Goal: Find specific page/section: Find specific page/section

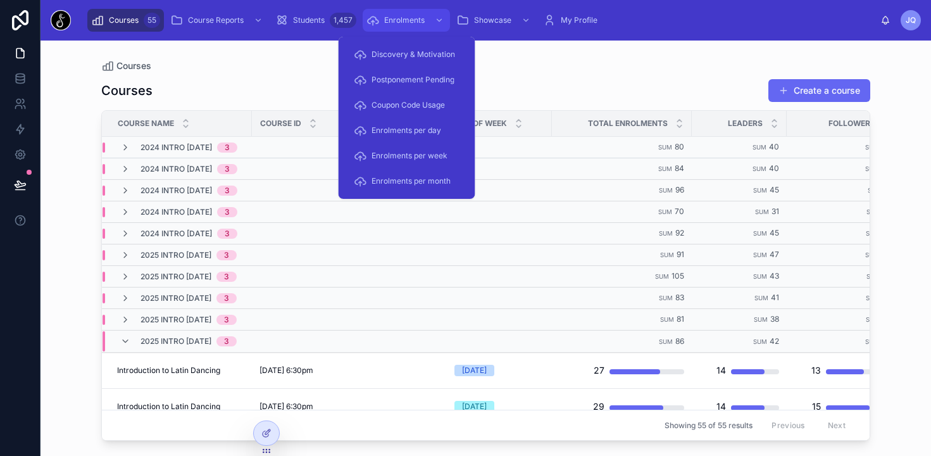
click at [364, 23] on link "Enrolments" at bounding box center [406, 20] width 87 height 23
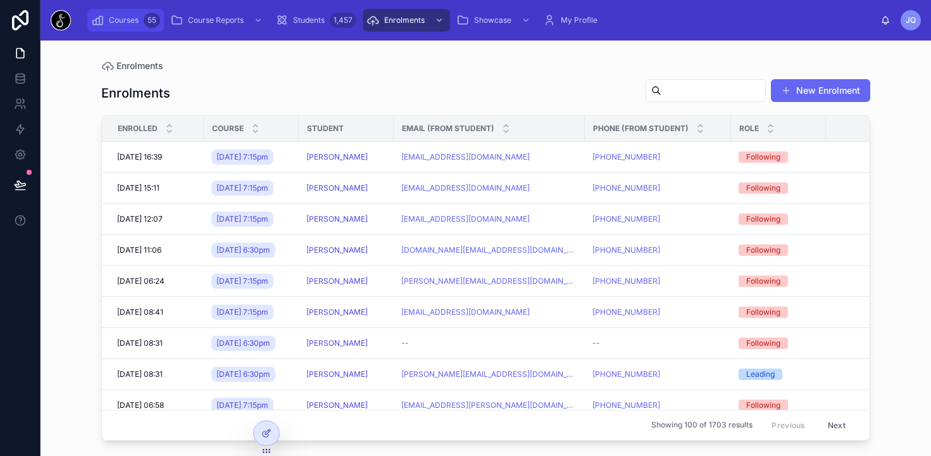
click at [120, 11] on div "Courses 55" at bounding box center [125, 20] width 69 height 20
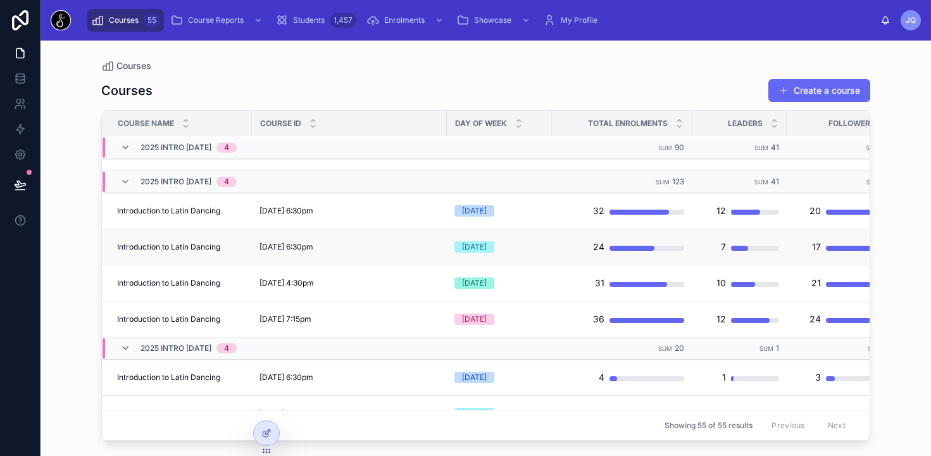
scroll to position [985, 0]
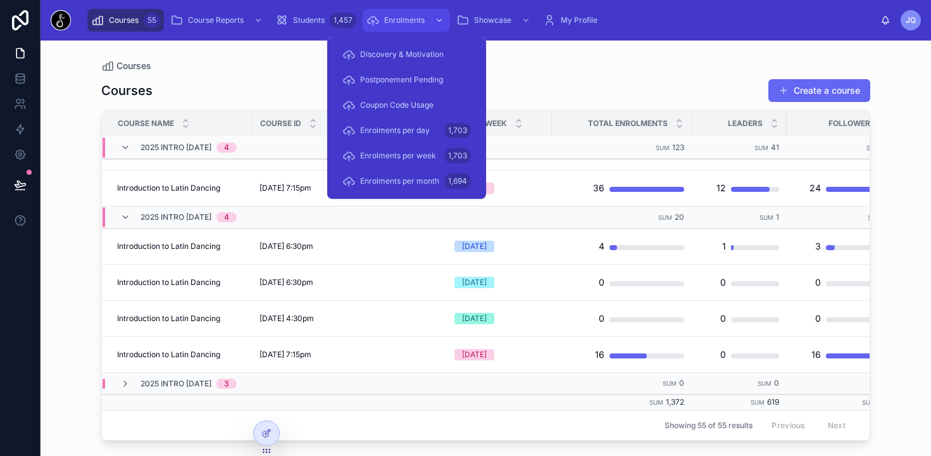
click at [411, 22] on span "Enrolments" at bounding box center [404, 20] width 40 height 10
